Goal: Information Seeking & Learning: Learn about a topic

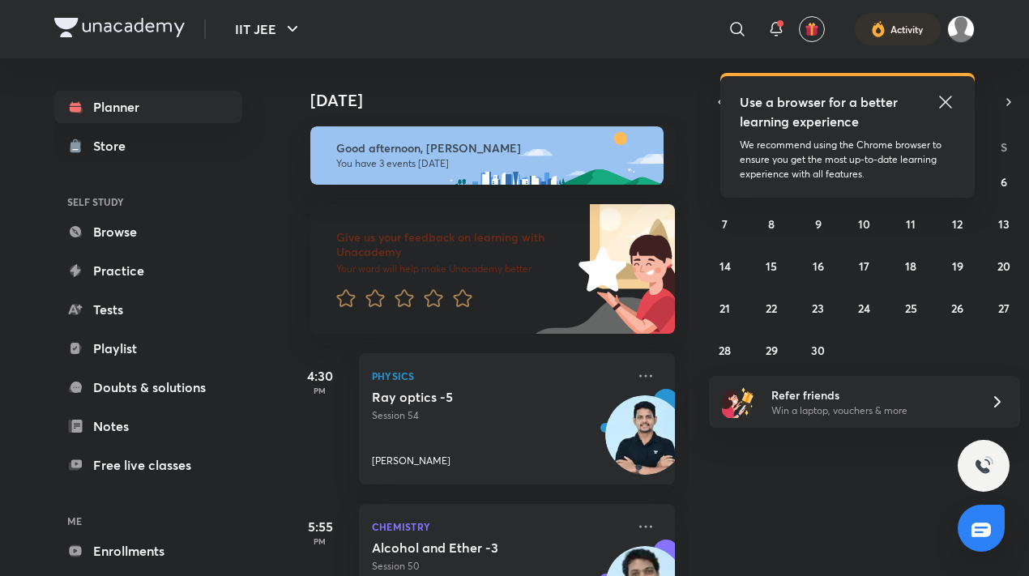
click at [516, 107] on icon at bounding box center [945, 102] width 12 height 12
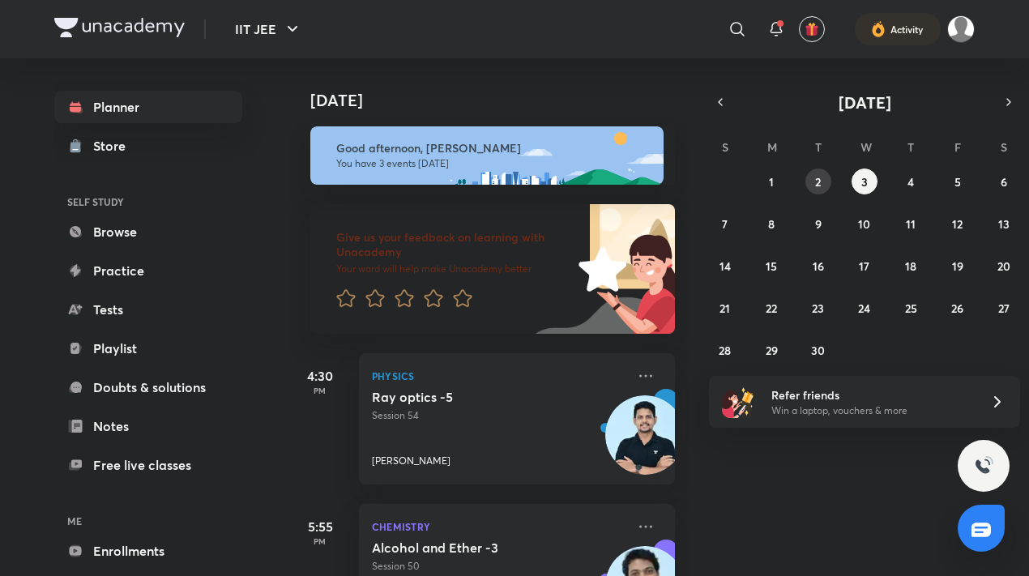
click at [516, 186] on button "2" at bounding box center [819, 182] width 26 height 26
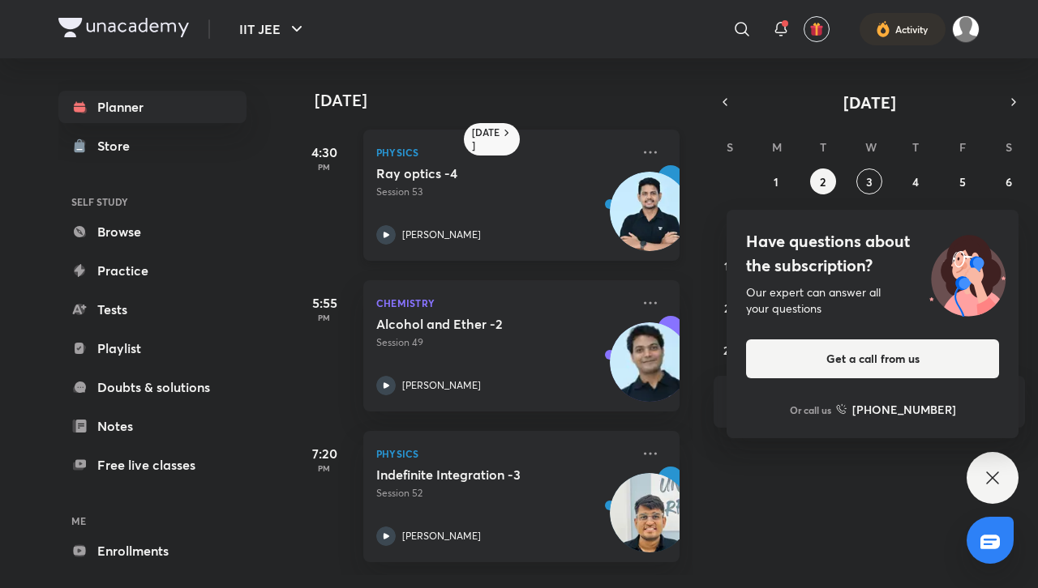
click at [496, 186] on p "Session 53" at bounding box center [503, 192] width 255 height 15
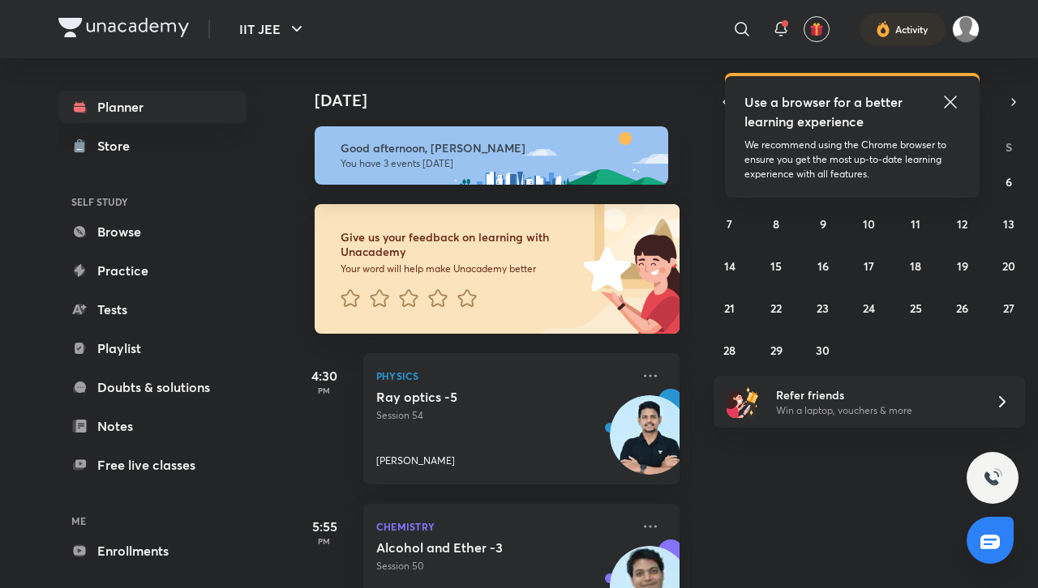
click at [944, 104] on icon at bounding box center [949, 101] width 19 height 19
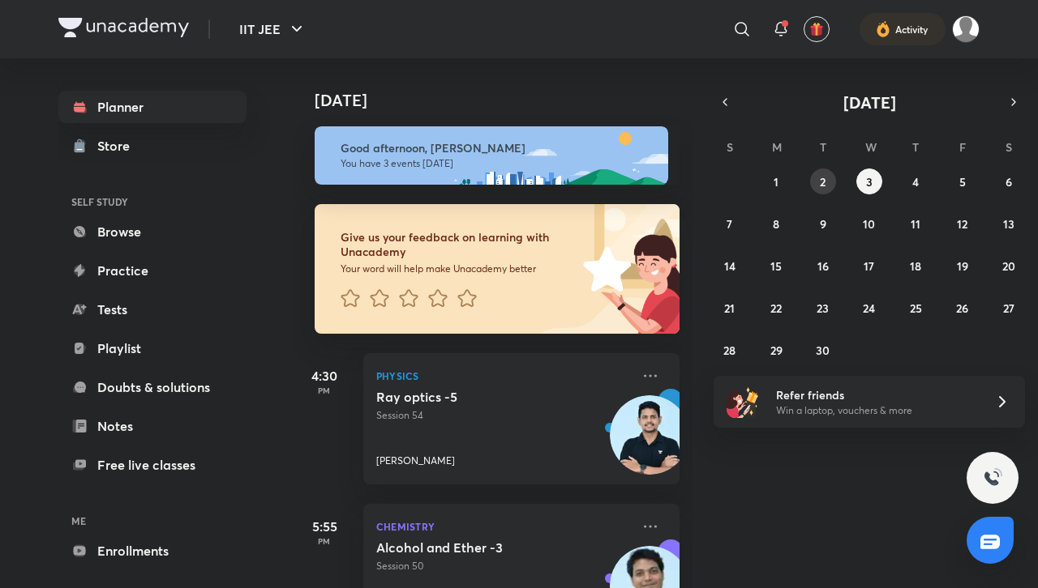
click at [818, 184] on button "2" at bounding box center [823, 182] width 26 height 26
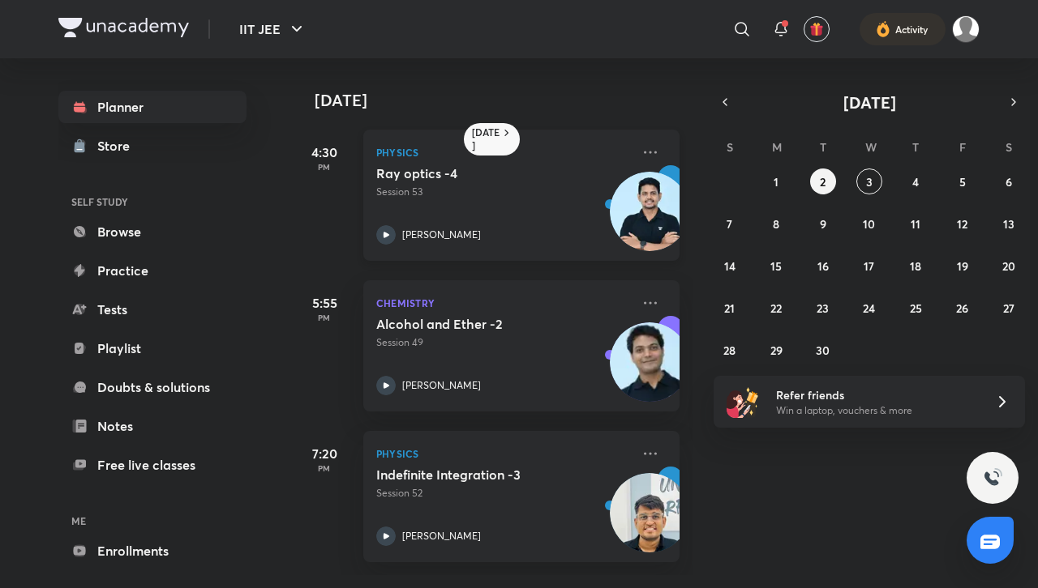
click at [425, 212] on div "Ray optics -4 Session 53 Shubham Sharma" at bounding box center [503, 204] width 255 height 79
